Goal: Task Accomplishment & Management: Use online tool/utility

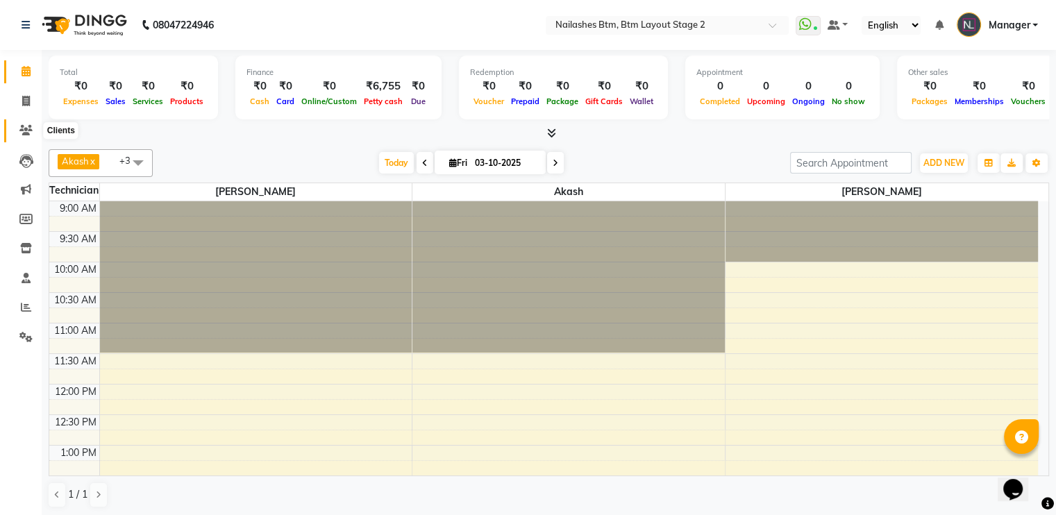
click at [31, 133] on icon at bounding box center [25, 130] width 13 height 10
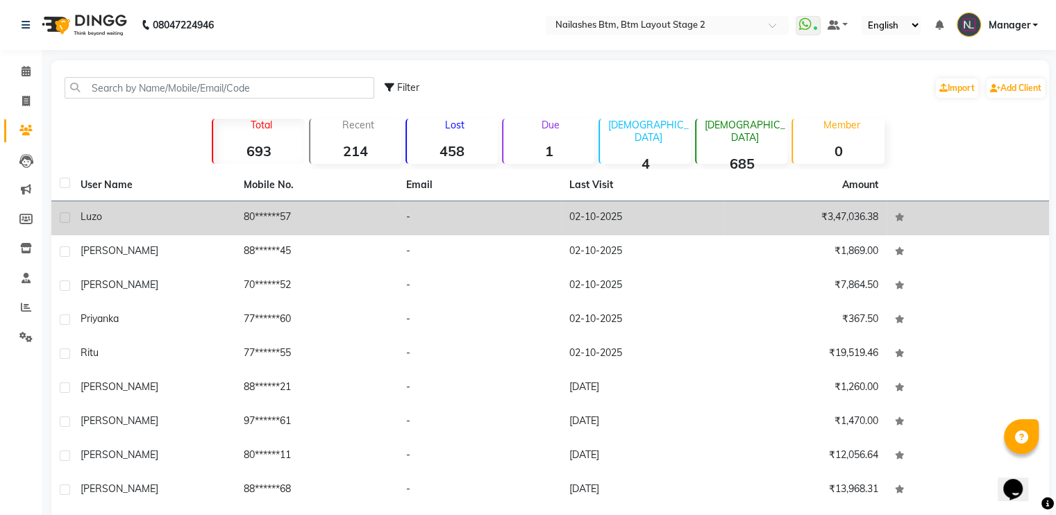
click at [121, 230] on td "Luzo" at bounding box center [153, 218] width 163 height 34
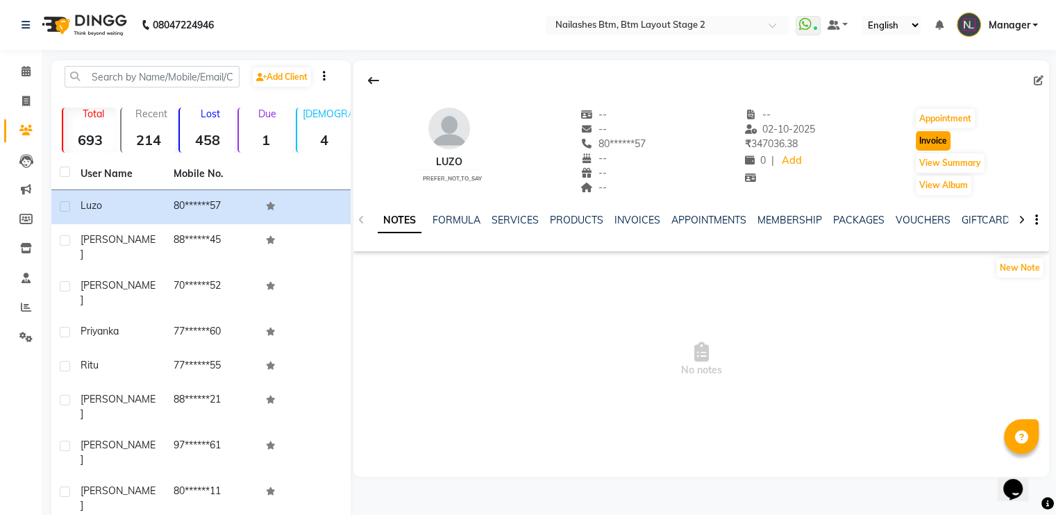
click at [930, 140] on button "Invoice" at bounding box center [933, 140] width 35 height 19
select select "service"
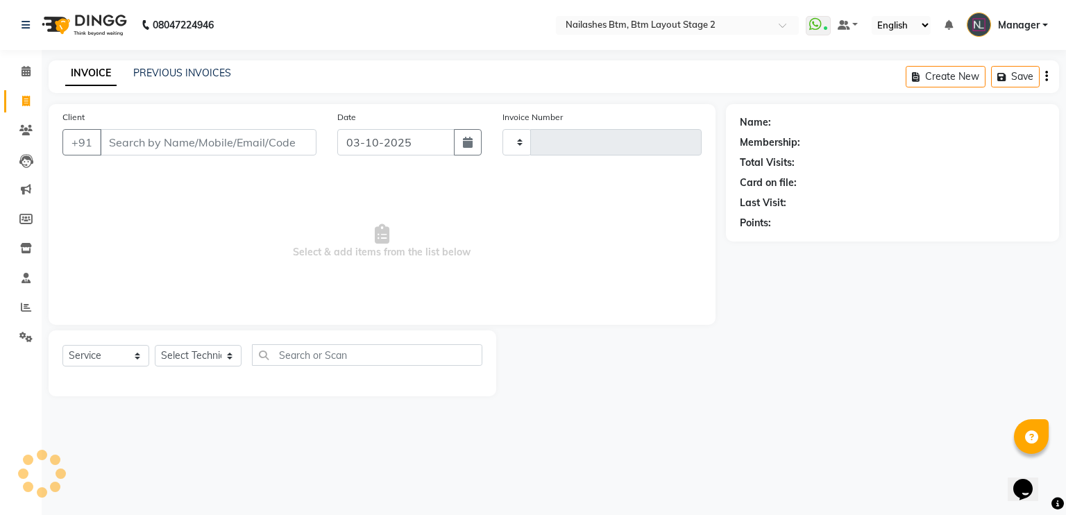
type input "0715"
select select "6721"
type input "80******57"
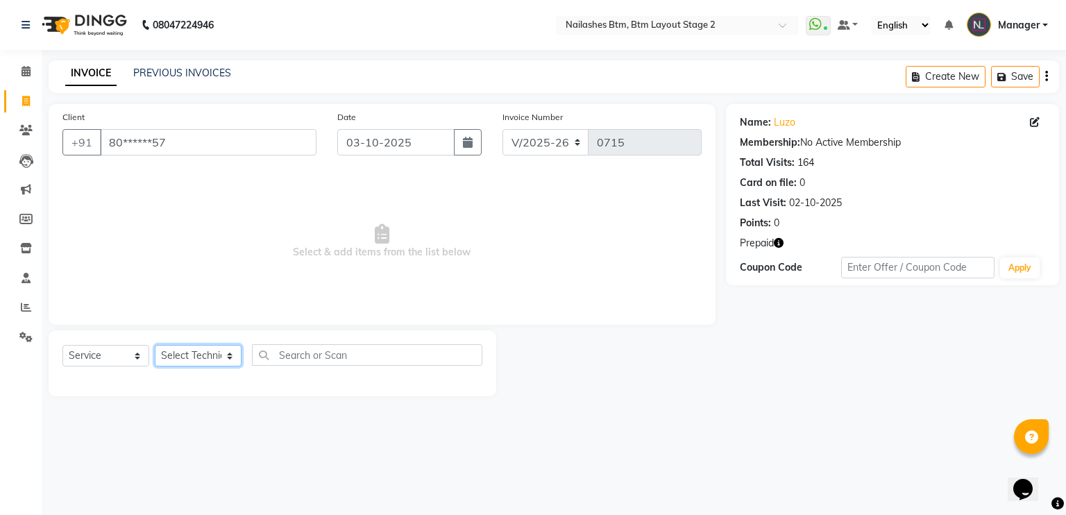
click at [178, 358] on select "Select Technician Akash Manager [PERSON_NAME] [PERSON_NAME]" at bounding box center [198, 356] width 87 height 22
select select "84529"
click at [155, 346] on select "Select Technician Akash Manager [PERSON_NAME] [PERSON_NAME]" at bounding box center [198, 356] width 87 height 22
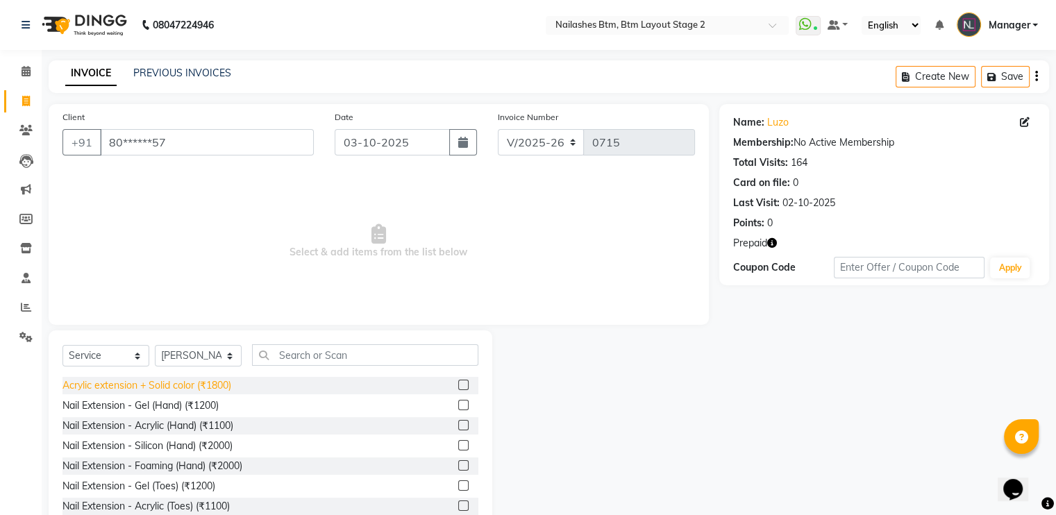
click at [219, 385] on div "Acrylic extension + Solid color (₹1800)" at bounding box center [146, 385] width 169 height 15
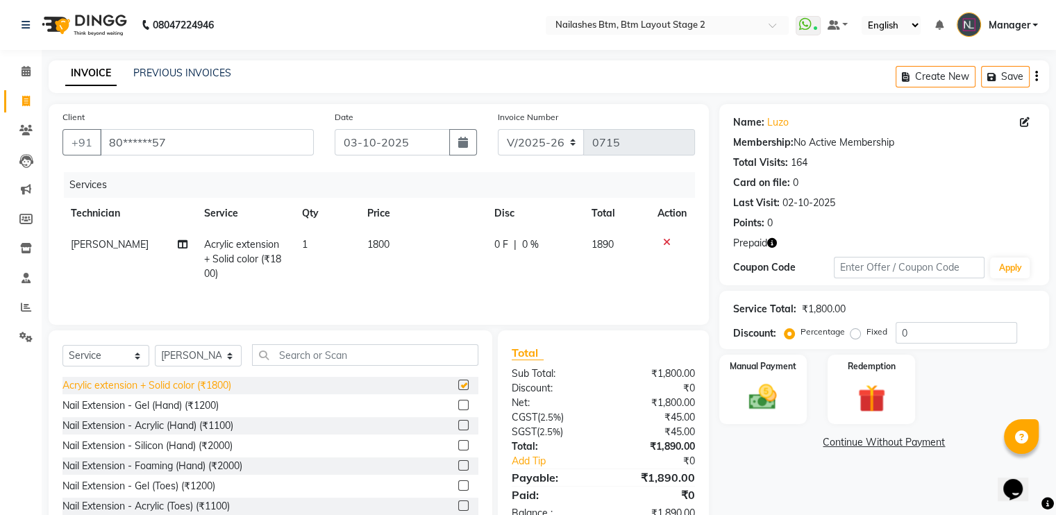
checkbox input "false"
click at [880, 395] on img at bounding box center [871, 398] width 47 height 35
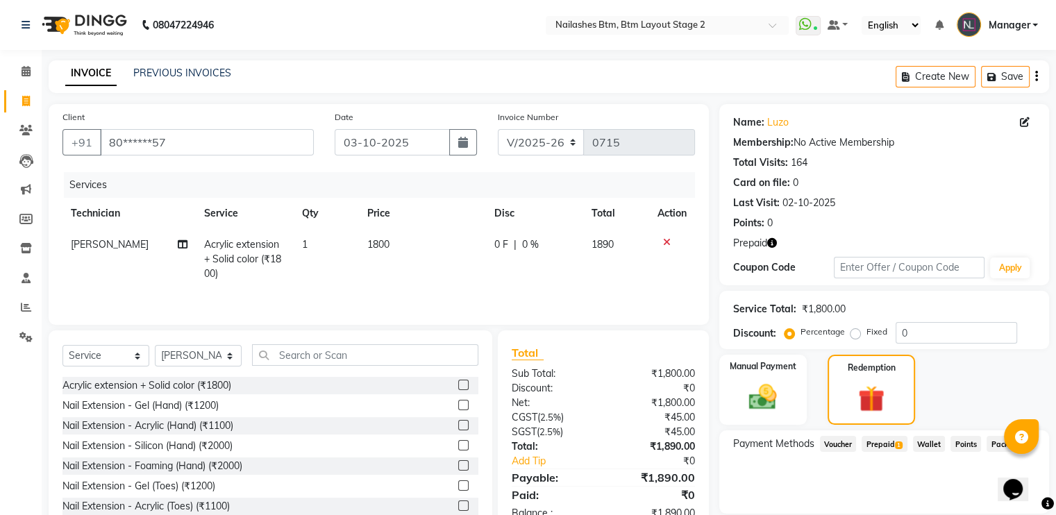
click at [889, 439] on span "Prepaid 1" at bounding box center [884, 444] width 45 height 16
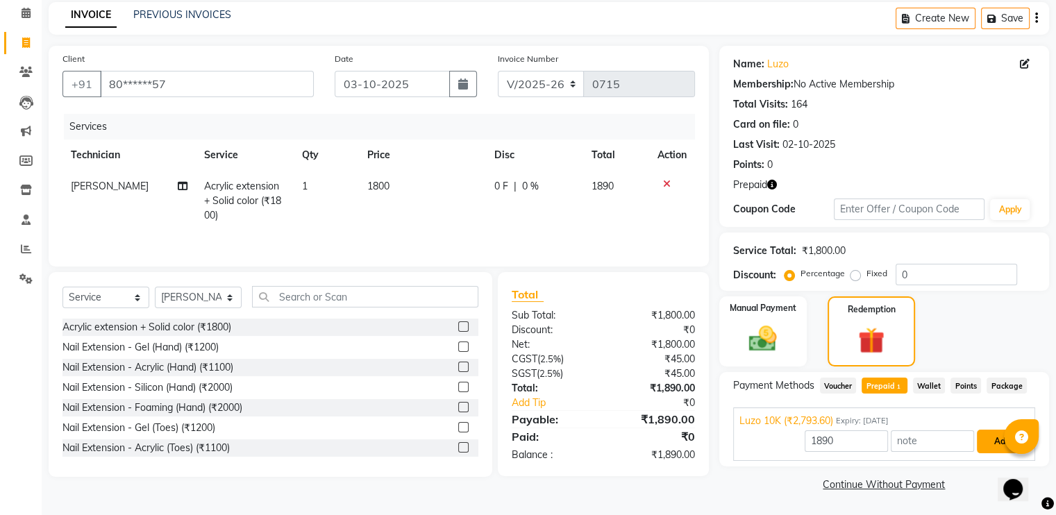
click at [990, 442] on button "Add" at bounding box center [1002, 442] width 51 height 24
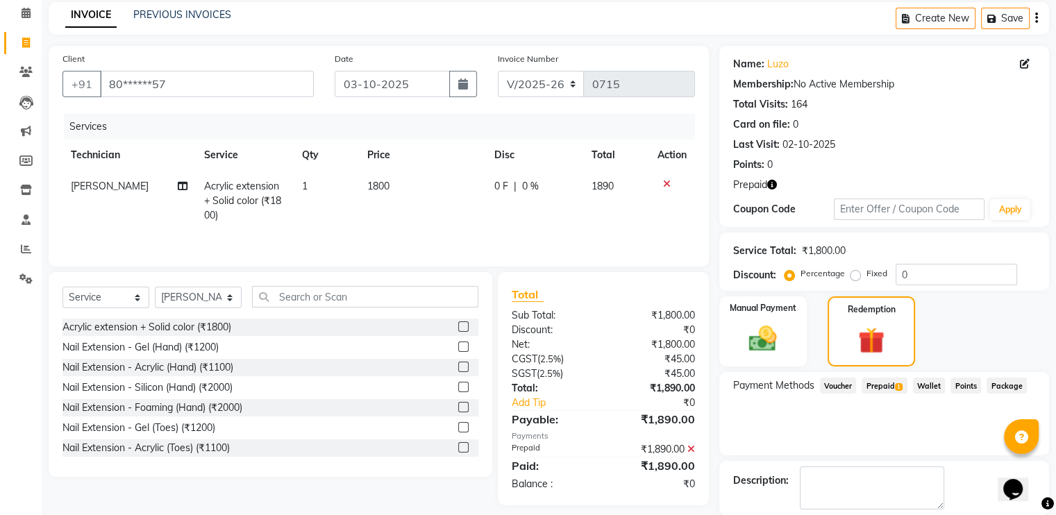
scroll to position [125, 0]
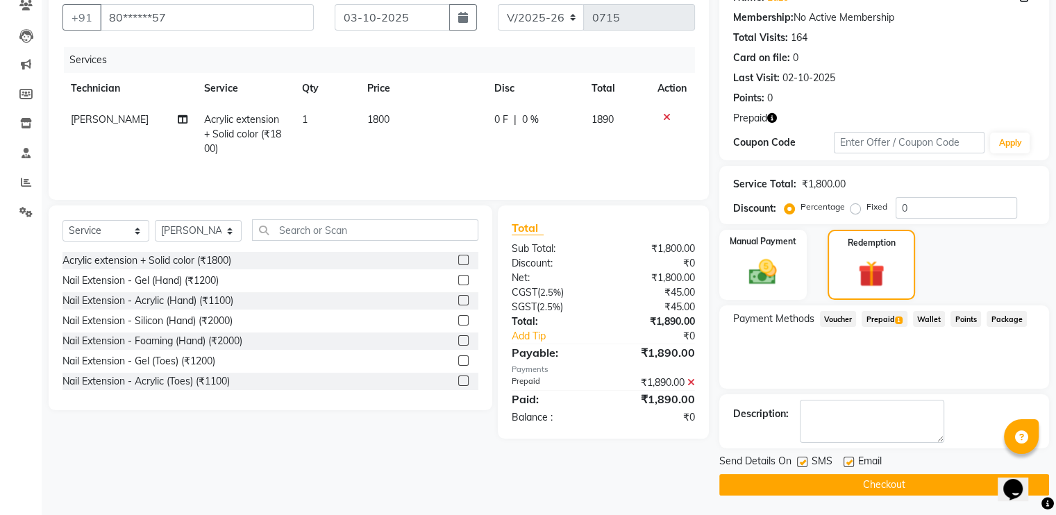
click at [847, 490] on button "Checkout" at bounding box center [884, 485] width 330 height 22
